Goal: Transaction & Acquisition: Purchase product/service

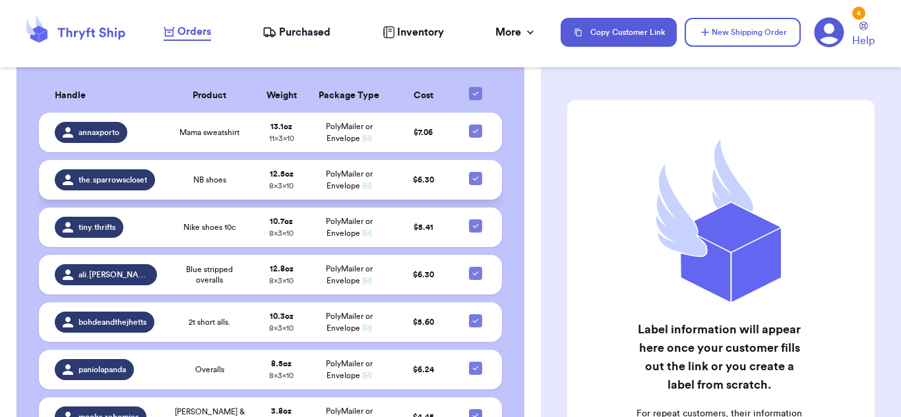
scroll to position [393, 0]
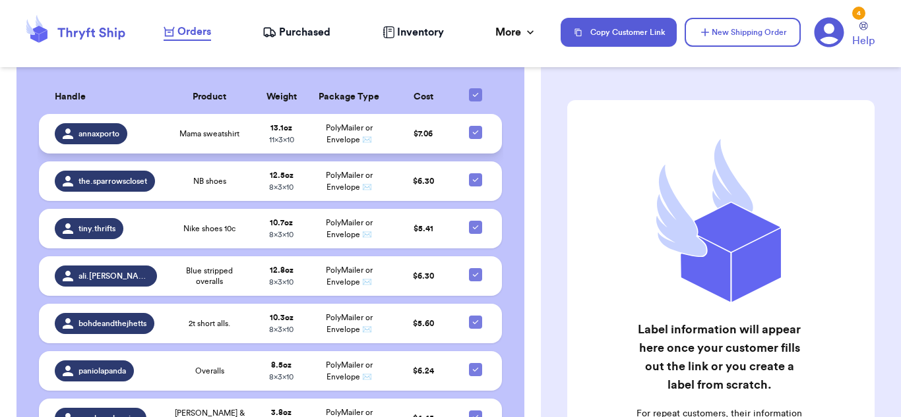
click at [473, 134] on icon at bounding box center [475, 132] width 11 height 11
click at [475, 126] on input "checkbox" at bounding box center [475, 125] width 1 height 1
checkbox input "false"
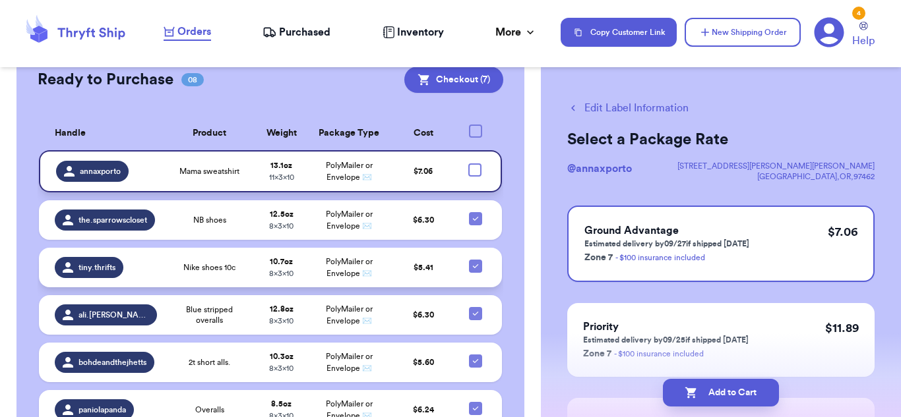
scroll to position [356, 0]
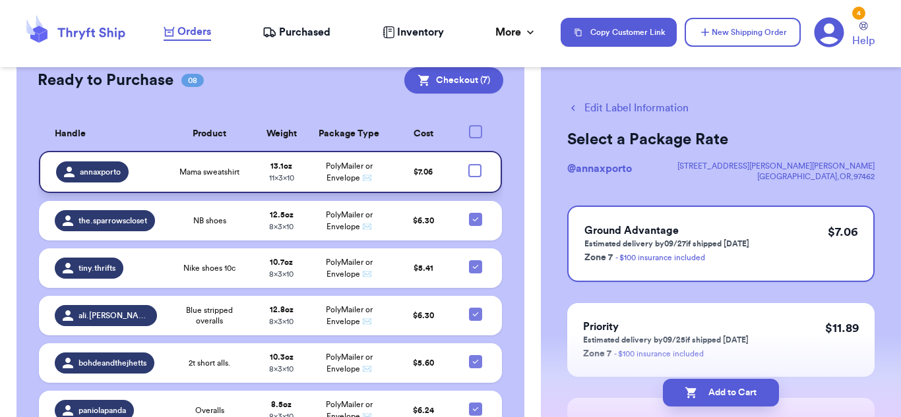
click at [526, 226] on div "Customer Link New Order Total Balance Payout $ 0.00 Recent Payments View all @ …" at bounding box center [270, 142] width 541 height 839
click at [477, 90] on button "Checkout ( 7 )" at bounding box center [453, 80] width 99 height 26
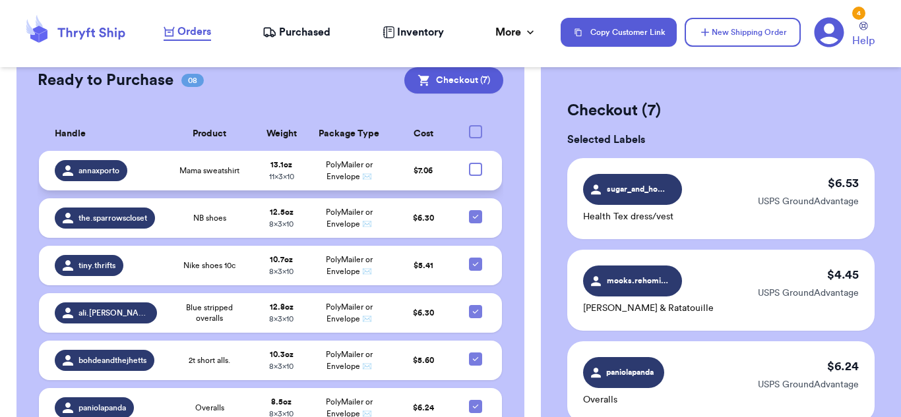
scroll to position [735, 0]
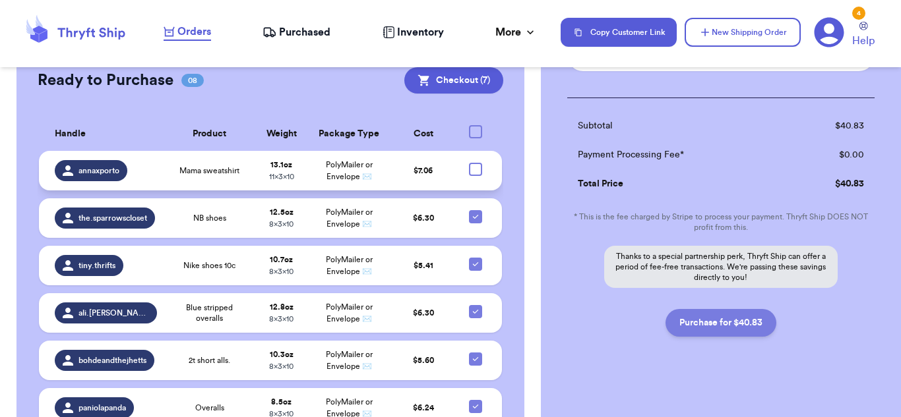
click at [752, 309] on button "Purchase for $40.83" at bounding box center [720, 323] width 111 height 28
checkbox input "false"
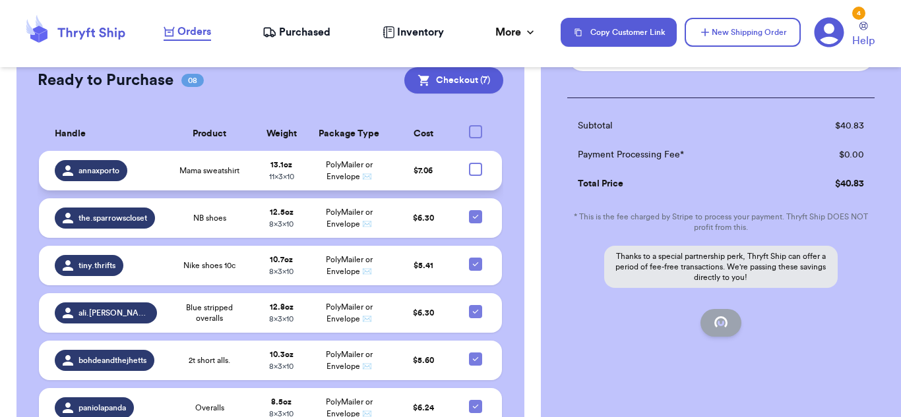
checkbox input "false"
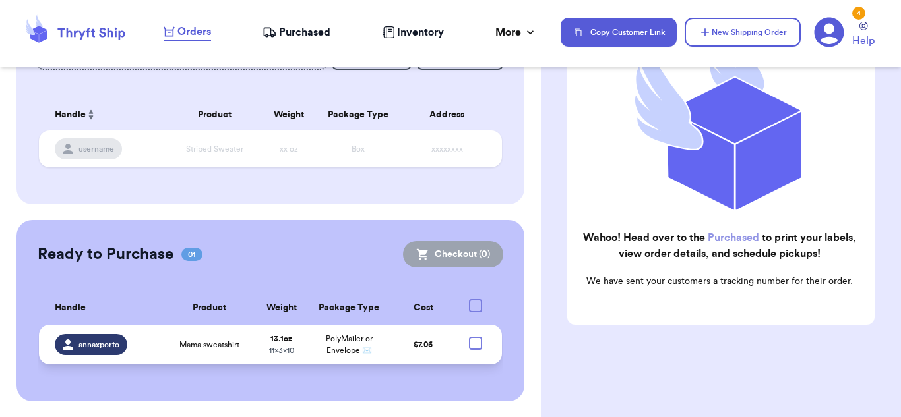
scroll to position [182, 0]
click at [276, 36] on icon at bounding box center [269, 32] width 14 height 13
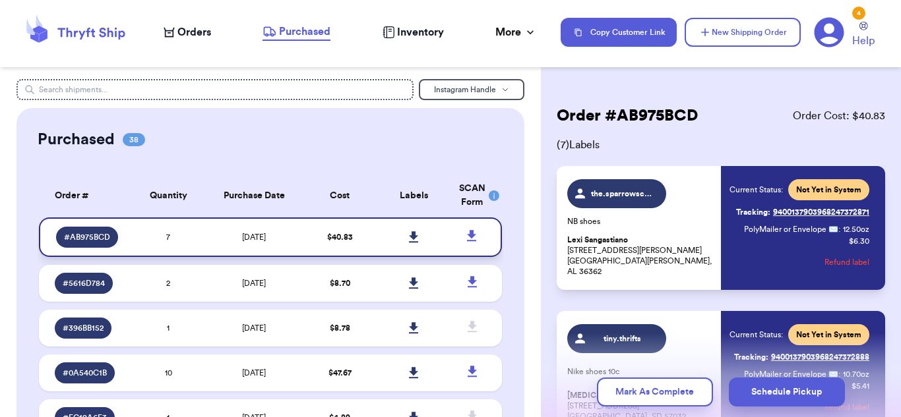
click at [415, 238] on icon at bounding box center [413, 236] width 9 height 11
